Goal: Transaction & Acquisition: Purchase product/service

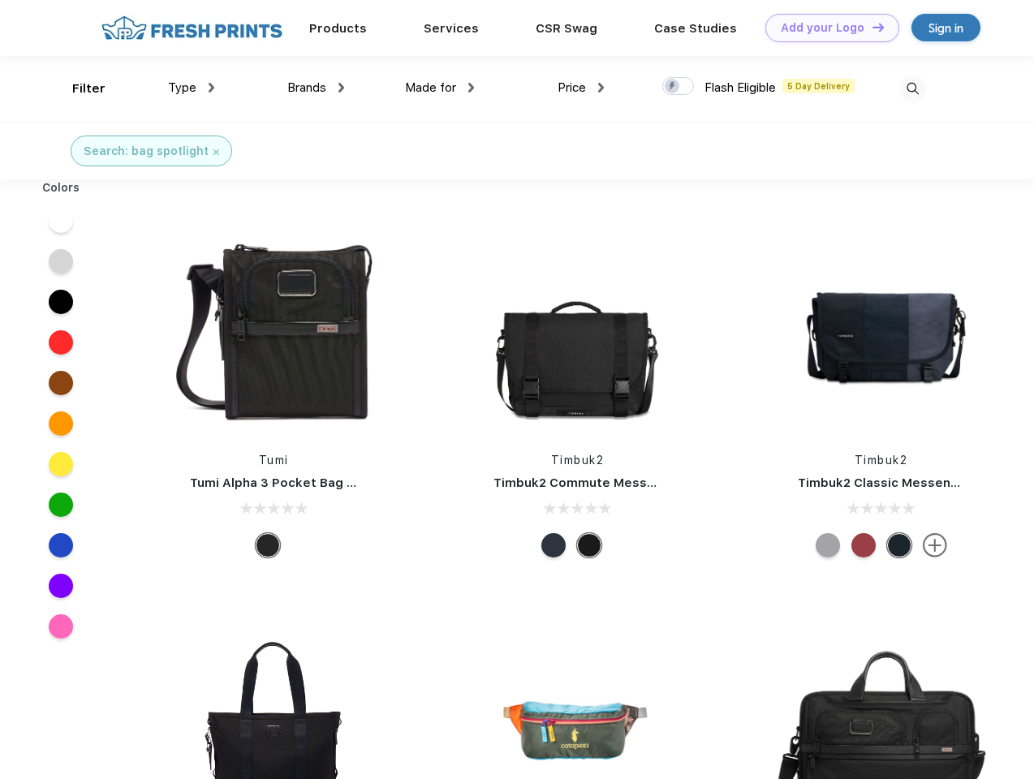
click at [826, 28] on link "Add your Logo Design Tool" at bounding box center [832, 28] width 134 height 28
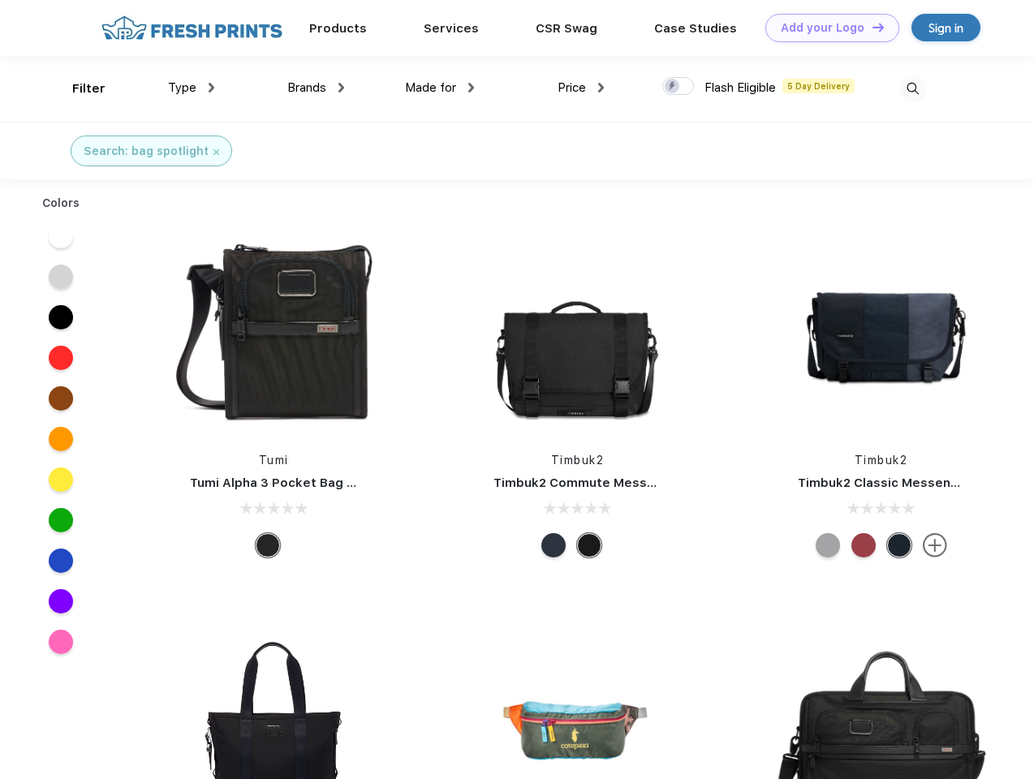
click at [0, 0] on div "Design Tool" at bounding box center [0, 0] width 0 height 0
click at [871, 27] on link "Add your Logo Design Tool" at bounding box center [832, 28] width 134 height 28
click at [78, 88] on div "Filter" at bounding box center [88, 89] width 33 height 19
click at [192, 88] on span "Type" at bounding box center [182, 87] width 28 height 15
click at [316, 88] on span "Brands" at bounding box center [306, 87] width 39 height 15
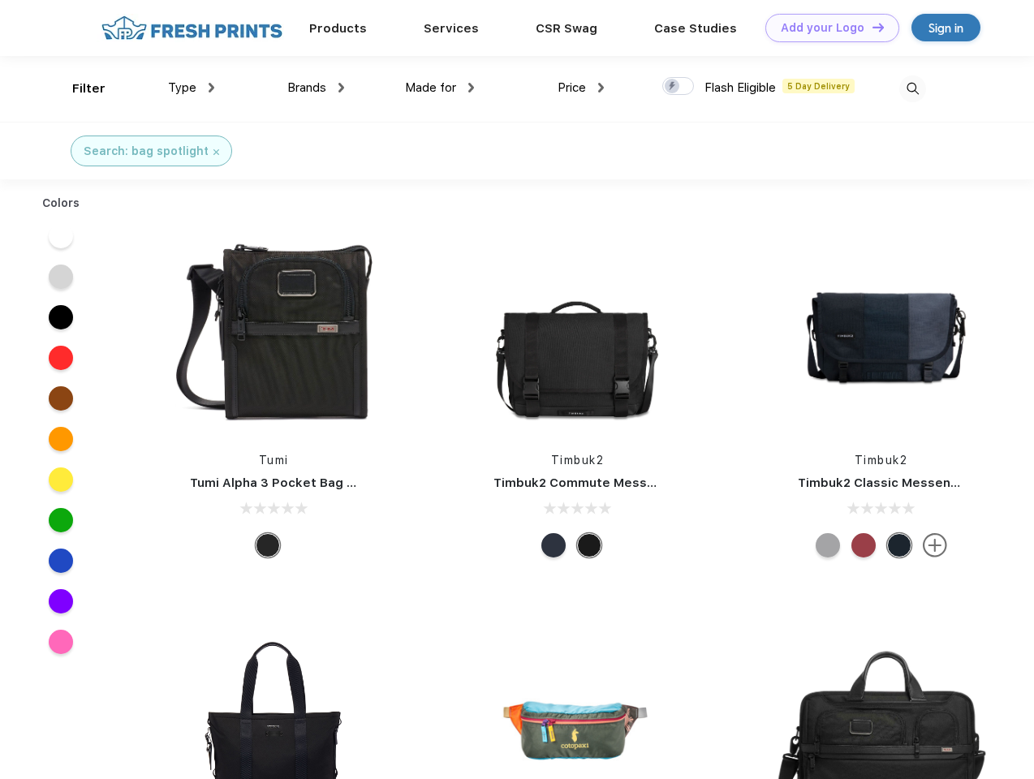
click at [440, 88] on span "Made for" at bounding box center [430, 87] width 51 height 15
click at [581, 88] on span "Price" at bounding box center [572, 87] width 28 height 15
click at [679, 87] on div at bounding box center [678, 86] width 32 height 18
click at [673, 87] on input "checkbox" at bounding box center [667, 81] width 11 height 11
click at [912, 88] on img at bounding box center [912, 88] width 27 height 27
